Goal: Information Seeking & Learning: Learn about a topic

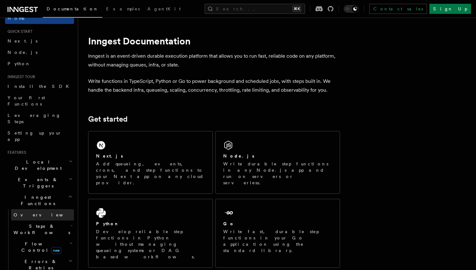
scroll to position [31, 0]
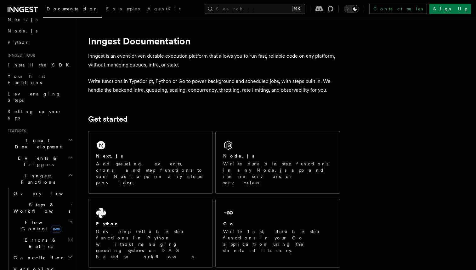
click at [31, 219] on span "Flow Control new" at bounding box center [40, 225] width 58 height 13
click at [36, 237] on span "Overview" at bounding box center [52, 239] width 65 height 5
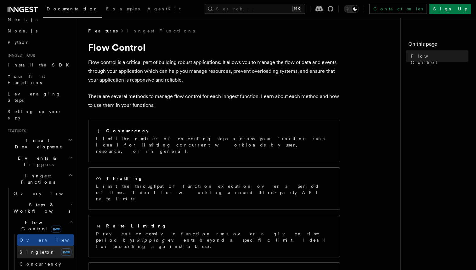
click at [36, 249] on span "Singleton" at bounding box center [38, 251] width 36 height 5
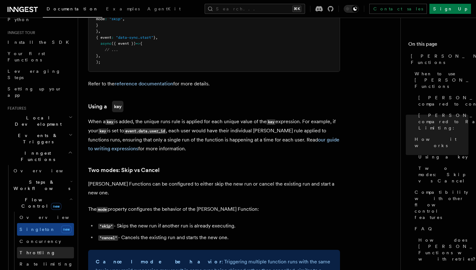
scroll to position [71, 0]
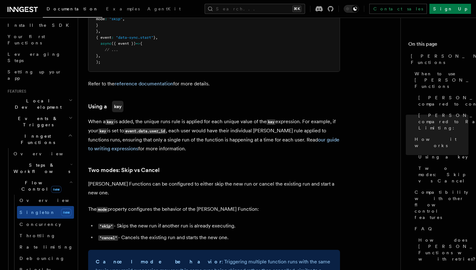
click at [54, 113] on h2 "Events & Triggers" at bounding box center [39, 122] width 69 height 18
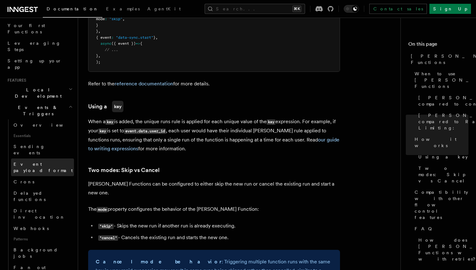
scroll to position [85, 0]
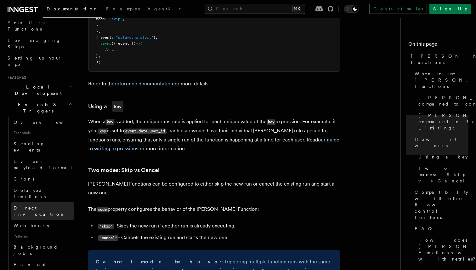
click at [47, 205] on span "Direct invocation" at bounding box center [40, 210] width 52 height 11
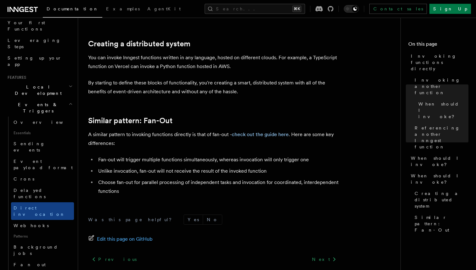
scroll to position [880, 0]
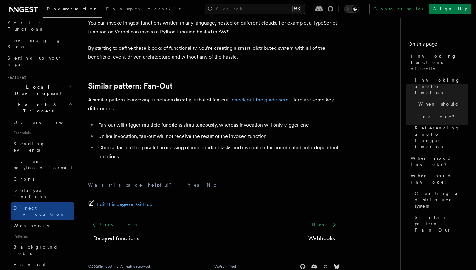
click at [254, 99] on link "check out the guide here" at bounding box center [260, 100] width 57 height 6
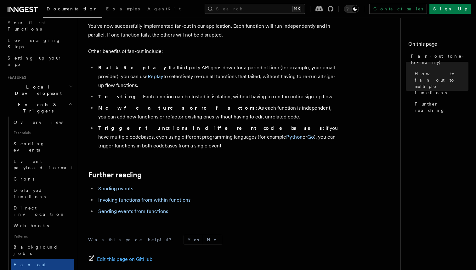
scroll to position [816, 0]
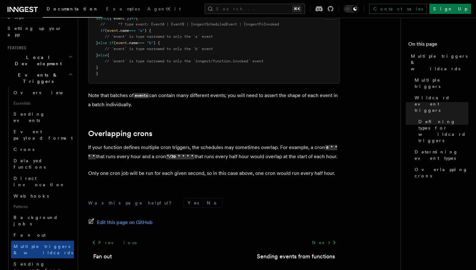
scroll to position [119, 0]
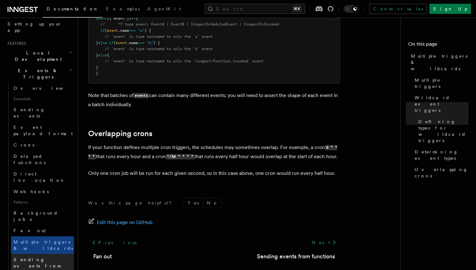
click at [38, 257] on span "Sending events from functions" at bounding box center [37, 266] width 47 height 18
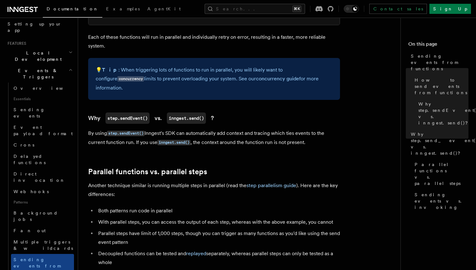
scroll to position [703, 0]
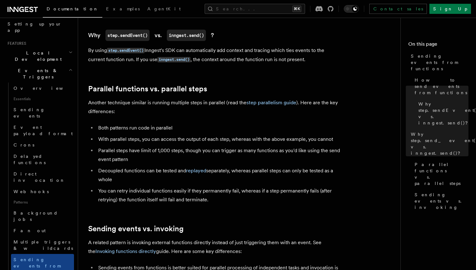
click at [243, 166] on li "Decoupled functions can be tested and replayed separately, whereas parallel ste…" at bounding box center [218, 175] width 244 height 18
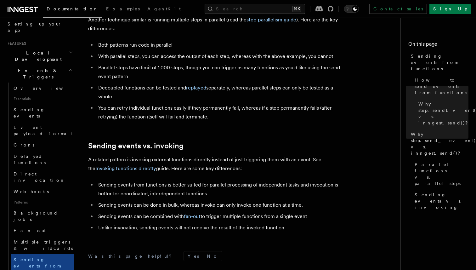
scroll to position [834, 0]
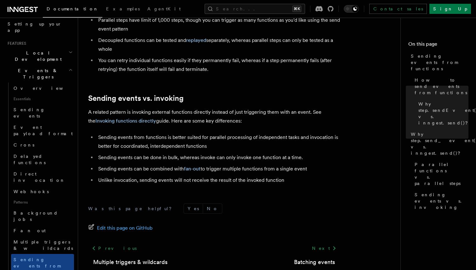
click at [289, 176] on li "Unlike invocation, sending events will not receive the result of the invoked fu…" at bounding box center [218, 180] width 244 height 9
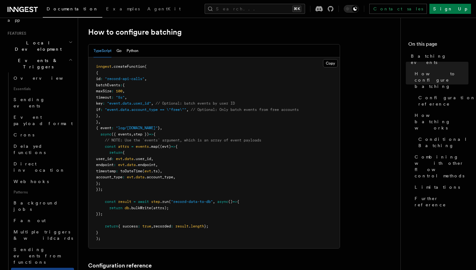
scroll to position [116, 0]
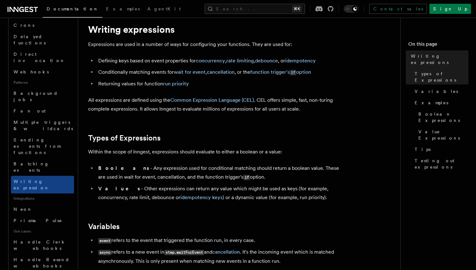
scroll to position [262, 0]
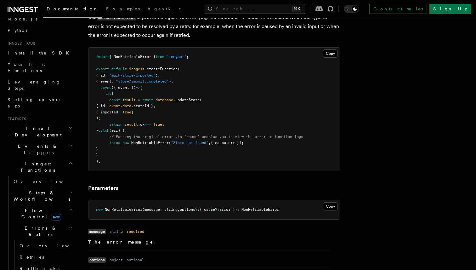
scroll to position [59, 0]
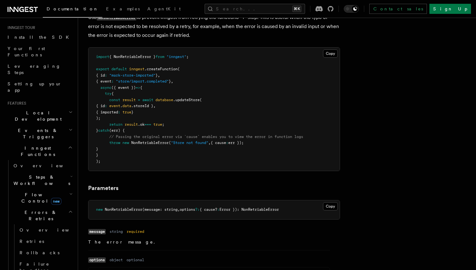
click at [51, 207] on h2 "Errors & Retries" at bounding box center [42, 216] width 63 height 18
click at [53, 224] on h2 "Cancellation" at bounding box center [42, 229] width 63 height 11
click at [55, 224] on h2 "Cancellation" at bounding box center [42, 229] width 63 height 11
click at [54, 224] on h2 "Cancellation" at bounding box center [42, 229] width 63 height 11
click at [49, 267] on span "Cancel on events" at bounding box center [47, 273] width 54 height 13
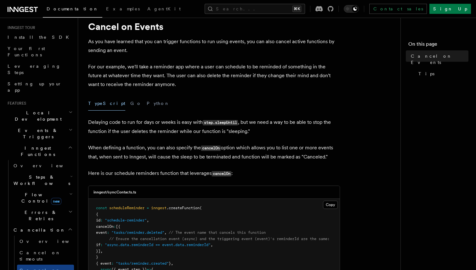
scroll to position [45, 0]
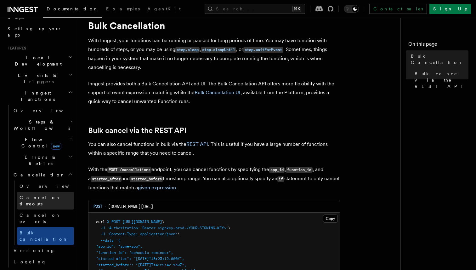
scroll to position [128, 0]
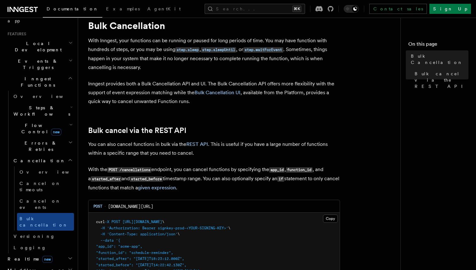
click at [57, 253] on h2 "Realtime new" at bounding box center [39, 258] width 69 height 11
click at [40, 264] on link "Overview" at bounding box center [42, 269] width 63 height 11
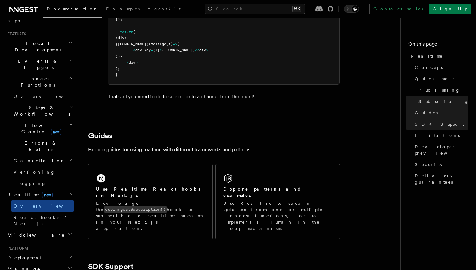
scroll to position [1412, 0]
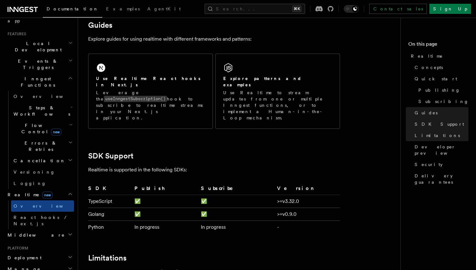
click at [70, 229] on h2 "Middleware" at bounding box center [39, 234] width 69 height 11
click at [70, 232] on icon "button" at bounding box center [70, 234] width 5 height 5
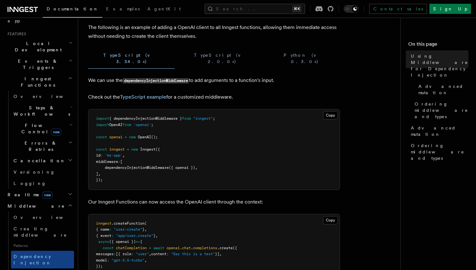
scroll to position [32, 0]
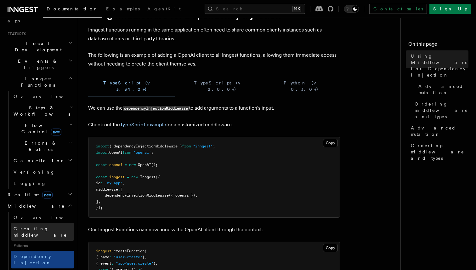
click at [46, 226] on span "Creating middleware" at bounding box center [41, 231] width 54 height 11
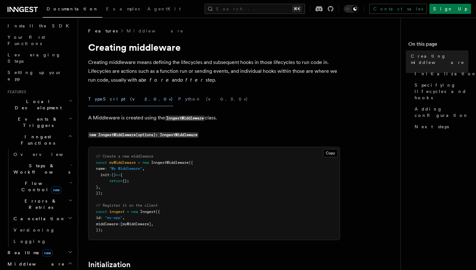
scroll to position [61, 0]
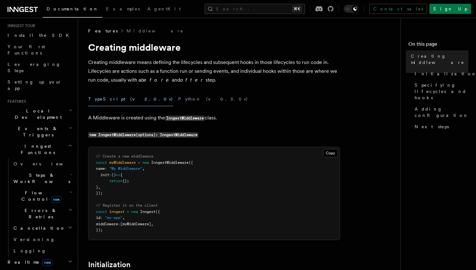
click at [55, 169] on h2 "Steps & Workflows" at bounding box center [42, 178] width 63 height 18
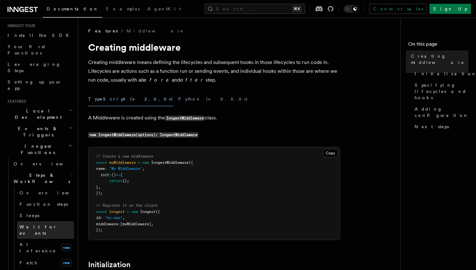
click at [43, 224] on span "Wait for events" at bounding box center [38, 229] width 37 height 11
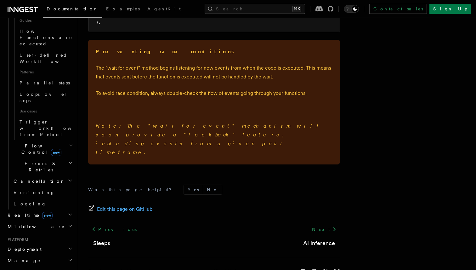
scroll to position [326, 0]
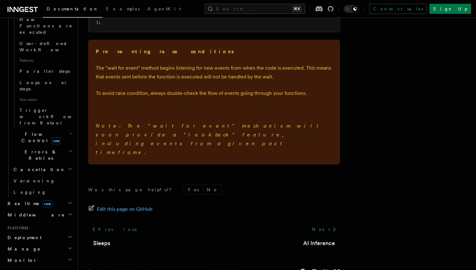
click at [70, 246] on icon "button" at bounding box center [70, 248] width 5 height 5
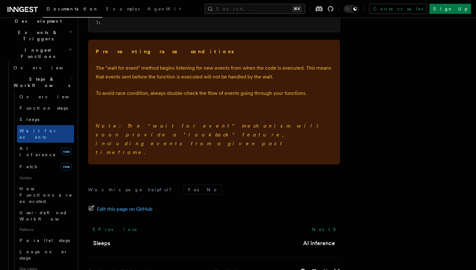
scroll to position [77, 0]
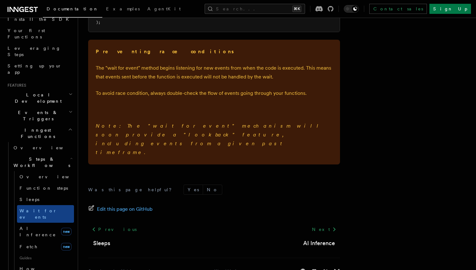
click at [70, 109] on icon "button" at bounding box center [71, 111] width 4 height 5
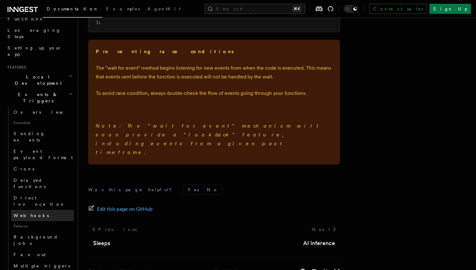
scroll to position [117, 0]
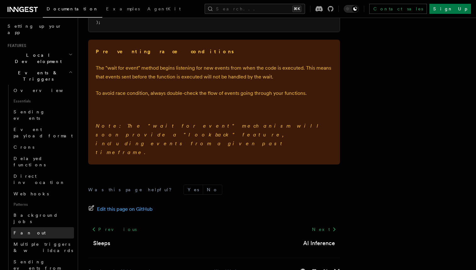
click at [45, 227] on link "Fan out" at bounding box center [42, 232] width 63 height 11
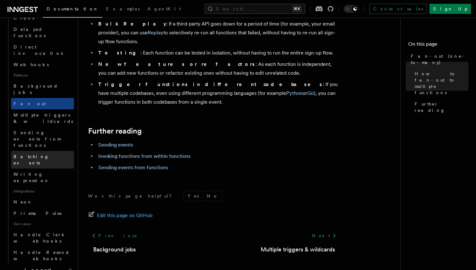
scroll to position [283, 0]
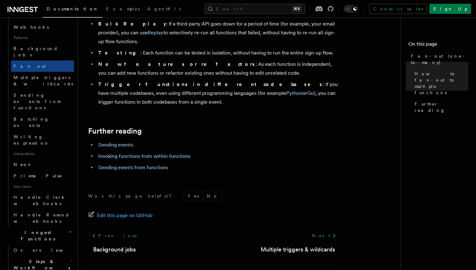
click at [70, 258] on icon "button" at bounding box center [71, 260] width 3 height 5
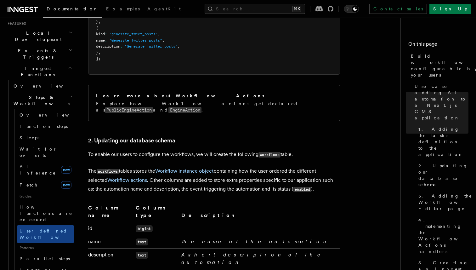
scroll to position [105, 0]
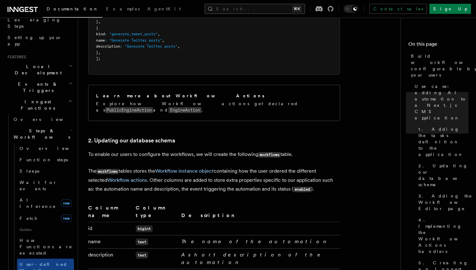
click at [255, 7] on button "Search... ⌘K" at bounding box center [255, 9] width 100 height 10
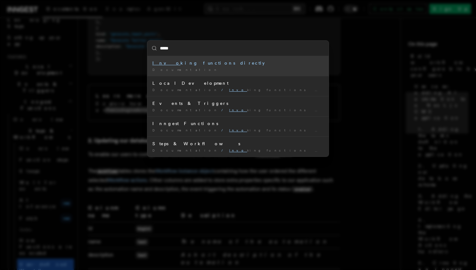
type input "******"
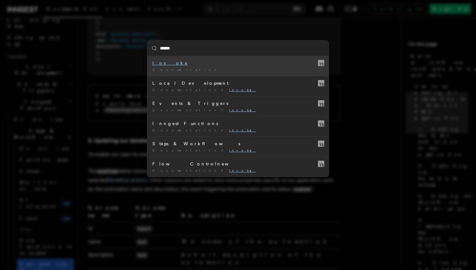
click at [205, 64] on div "Invoke" at bounding box center [237, 63] width 171 height 6
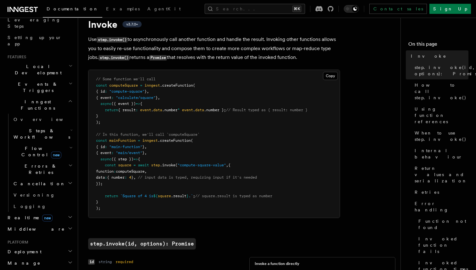
scroll to position [23, 0]
click at [246, 9] on button "Search... ⌘K" at bounding box center [255, 9] width 100 height 10
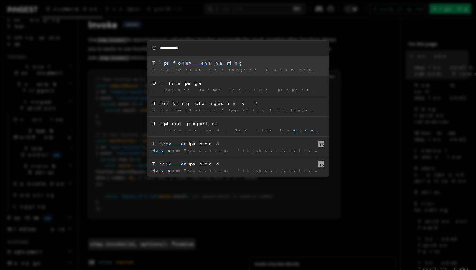
type input "**********"
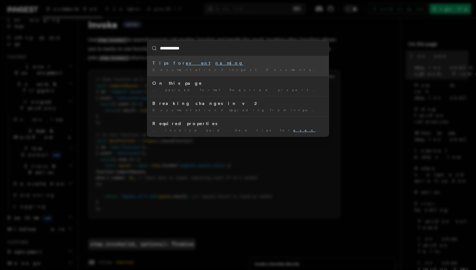
click at [212, 65] on div "Tips for event naming" at bounding box center [237, 63] width 171 height 6
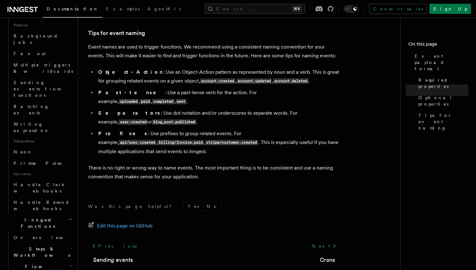
scroll to position [353, 0]
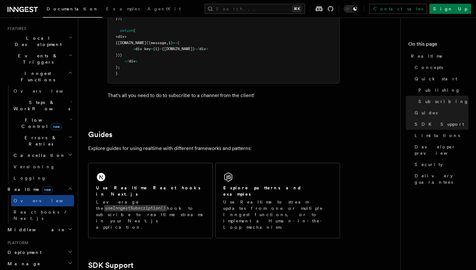
scroll to position [71, 0]
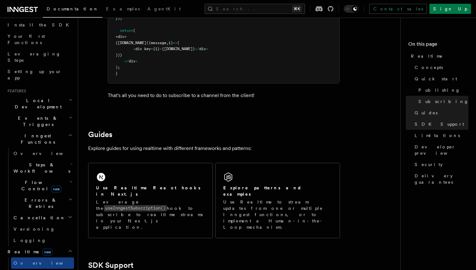
click at [70, 197] on icon "button" at bounding box center [70, 199] width 4 height 5
click at [70, 161] on icon "button" at bounding box center [71, 163] width 3 height 5
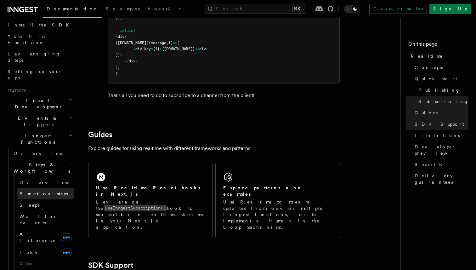
click at [59, 188] on link "Function steps" at bounding box center [45, 193] width 57 height 11
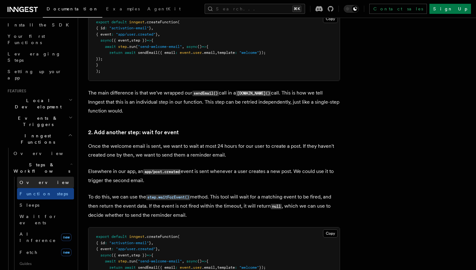
scroll to position [85, 0]
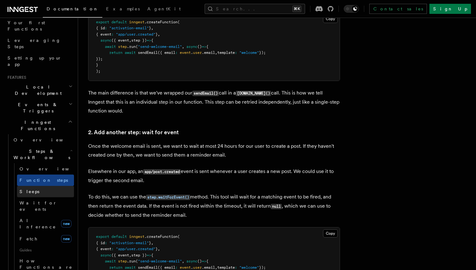
click at [43, 186] on link "Sleeps" at bounding box center [45, 191] width 57 height 11
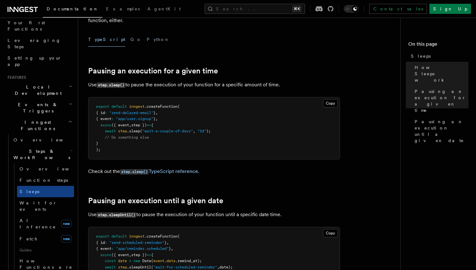
scroll to position [198, 0]
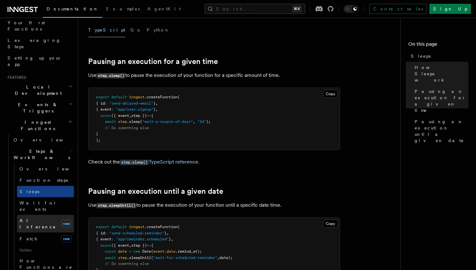
click at [40, 218] on span "AI Inference" at bounding box center [38, 223] width 37 height 11
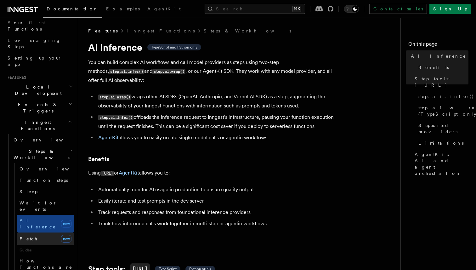
click at [40, 232] on link "Fetch new" at bounding box center [45, 238] width 57 height 13
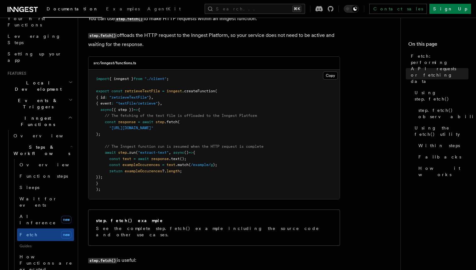
scroll to position [73, 0]
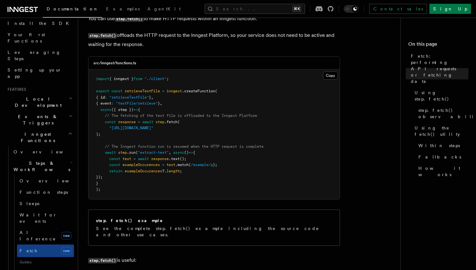
click at [65, 111] on h2 "Events & Triggers" at bounding box center [39, 120] width 69 height 18
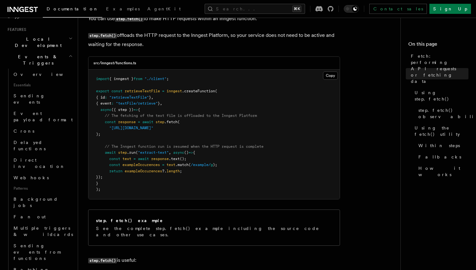
scroll to position [147, 0]
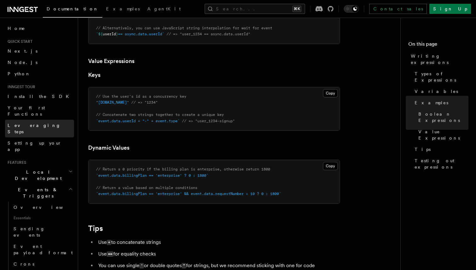
click at [39, 123] on span "Leveraging Steps" at bounding box center [34, 128] width 53 height 11
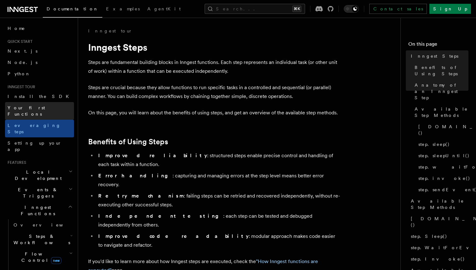
click at [35, 105] on span "Your first Functions" at bounding box center [26, 110] width 37 height 11
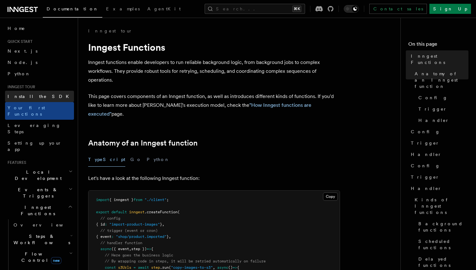
click at [31, 98] on span "Install the SDK" at bounding box center [40, 96] width 65 height 5
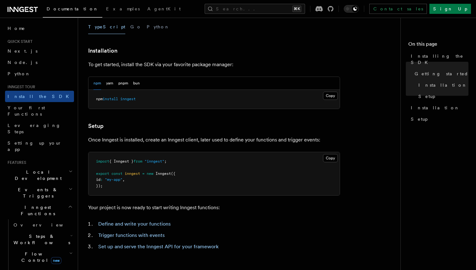
scroll to position [186, 0]
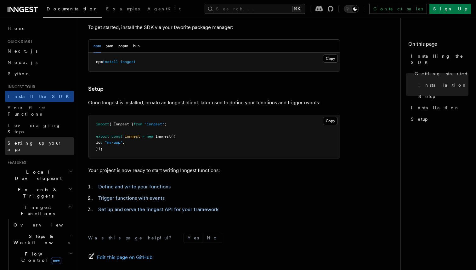
click at [36, 140] on span "Setting up your app" at bounding box center [35, 145] width 54 height 11
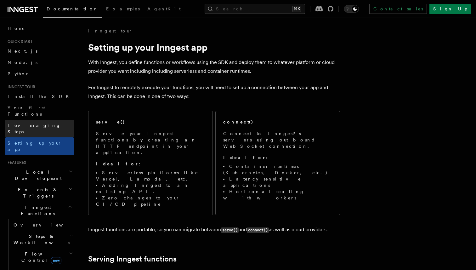
click at [31, 123] on span "Leveraging Steps" at bounding box center [34, 128] width 53 height 11
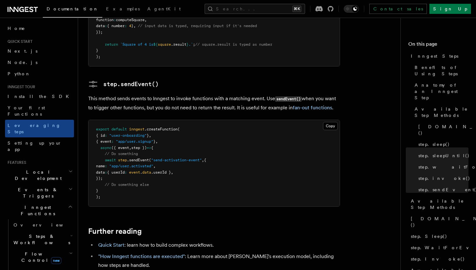
scroll to position [1309, 0]
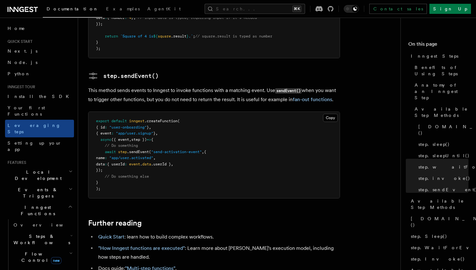
click at [72, 248] on h2 "Flow Control new" at bounding box center [42, 257] width 63 height 18
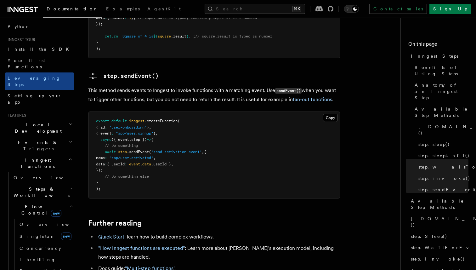
scroll to position [46, 0]
click at [71, 205] on icon "button" at bounding box center [70, 207] width 3 height 5
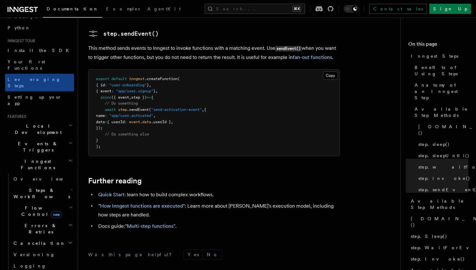
scroll to position [1351, 0]
click at [165, 222] on link ""Multi-step functions"" at bounding box center [150, 225] width 50 height 6
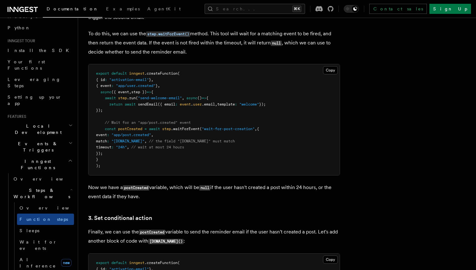
scroll to position [641, 0]
click at [238, 154] on pre "export default inngest .createFunction ( { id : "activation-email" } , { event …" at bounding box center [213, 120] width 251 height 111
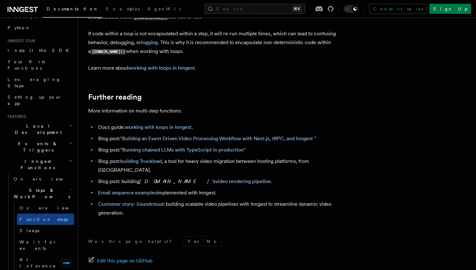
scroll to position [2140, 0]
